Goal: Task Accomplishment & Management: Use online tool/utility

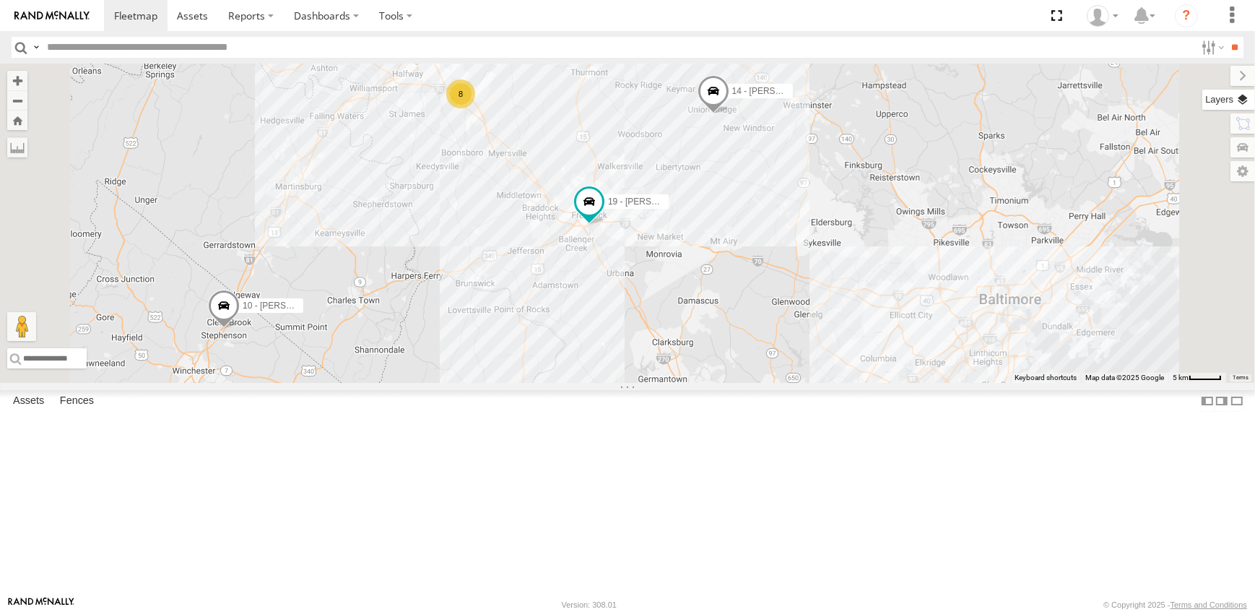
click at [1242, 98] on label at bounding box center [1229, 100] width 53 height 20
click at [0, 0] on span "Overlays" at bounding box center [0, 0] width 0 height 0
click at [0, 0] on span "Traffic" at bounding box center [0, 0] width 0 height 0
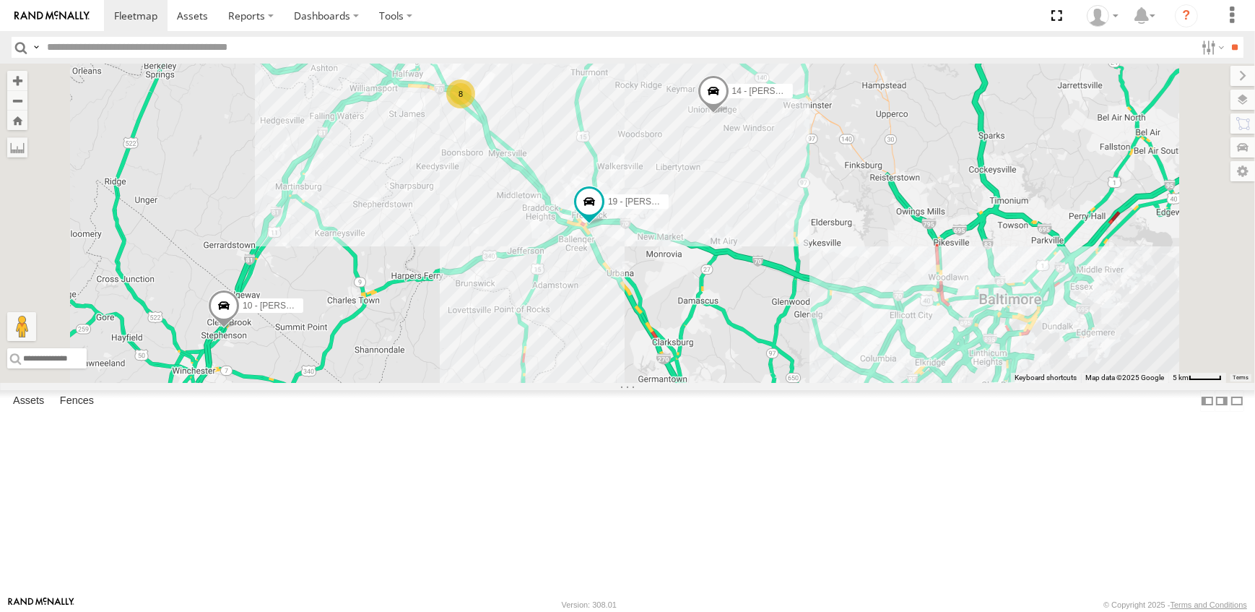
drag, startPoint x: 1096, startPoint y: 144, endPoint x: 1050, endPoint y: 73, distance: 85.2
click at [1231, 72] on label at bounding box center [1243, 76] width 25 height 20
